Goal: Task Accomplishment & Management: Complete application form

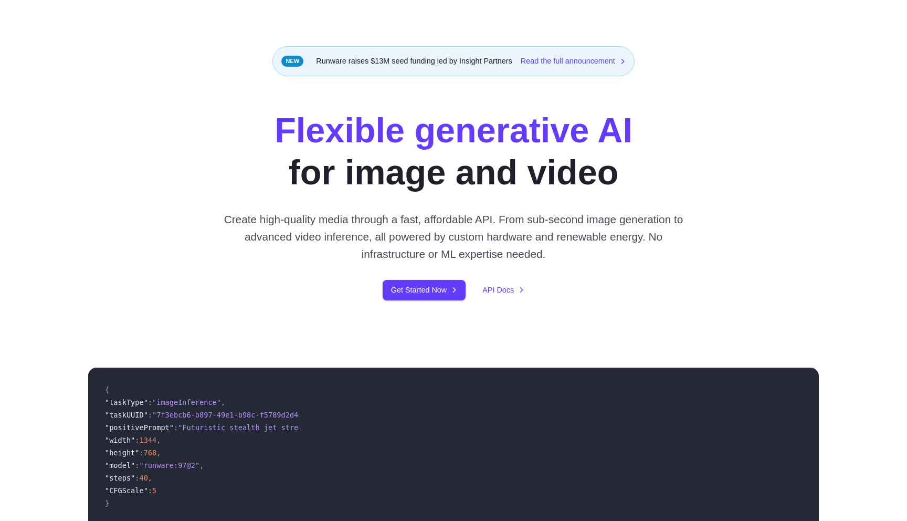
scroll to position [49, 0]
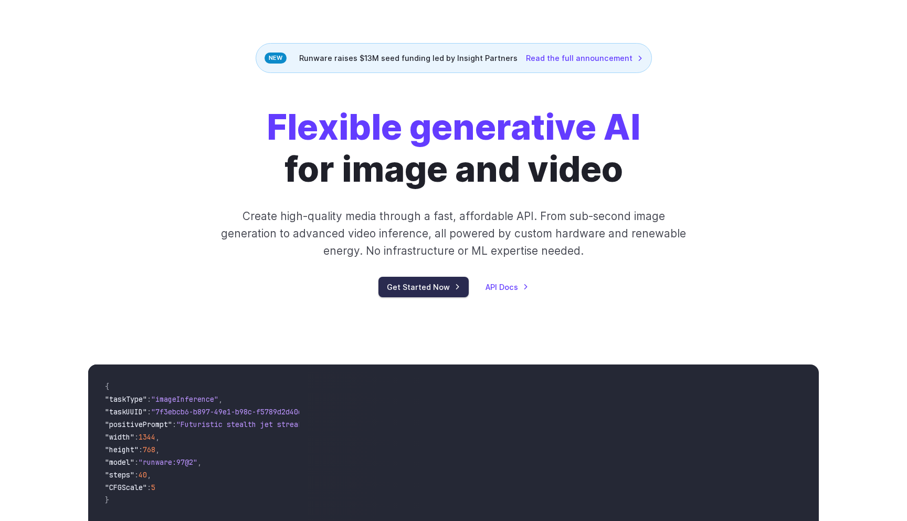
click at [423, 289] on link "Get Started Now" at bounding box center [423, 287] width 90 height 20
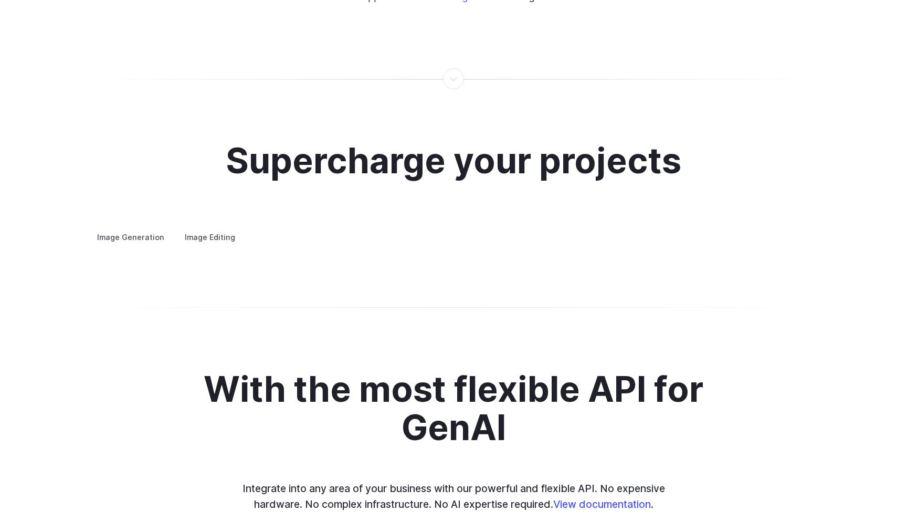
scroll to position [1903, 0]
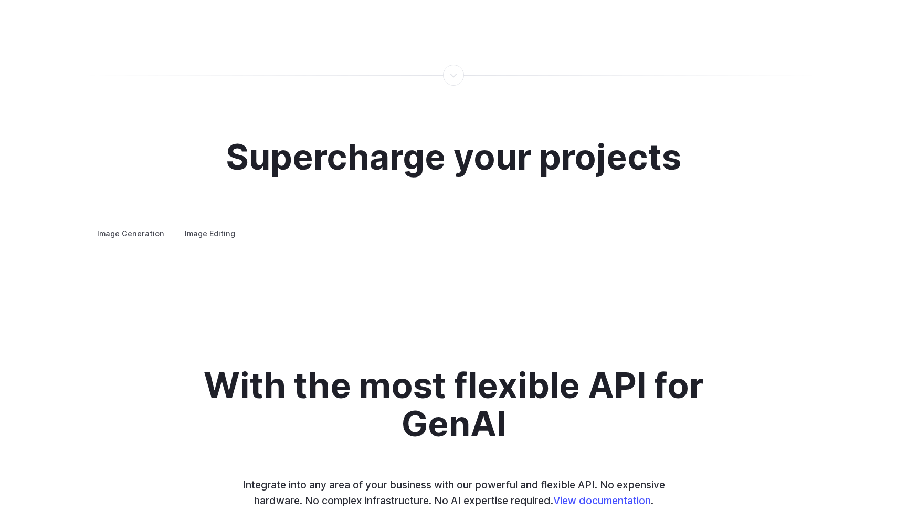
click at [203, 225] on label "Image Editing" at bounding box center [210, 233] width 68 height 18
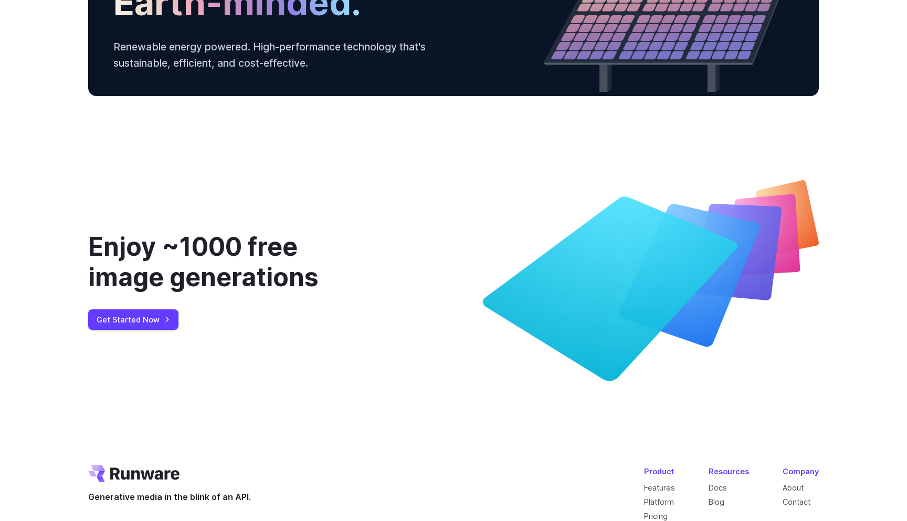
scroll to position [3968, 0]
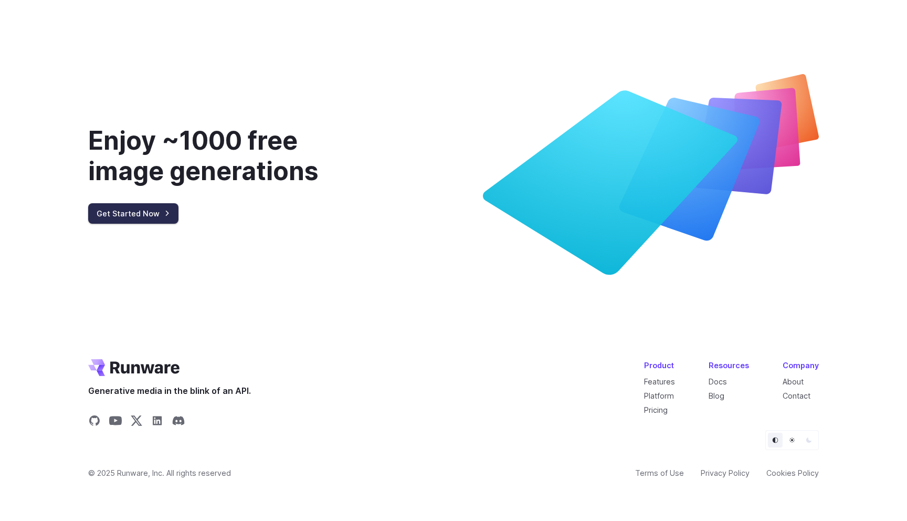
click at [141, 215] on link "Get Started Now" at bounding box center [133, 213] width 90 height 20
